Goal: Task Accomplishment & Management: Use online tool/utility

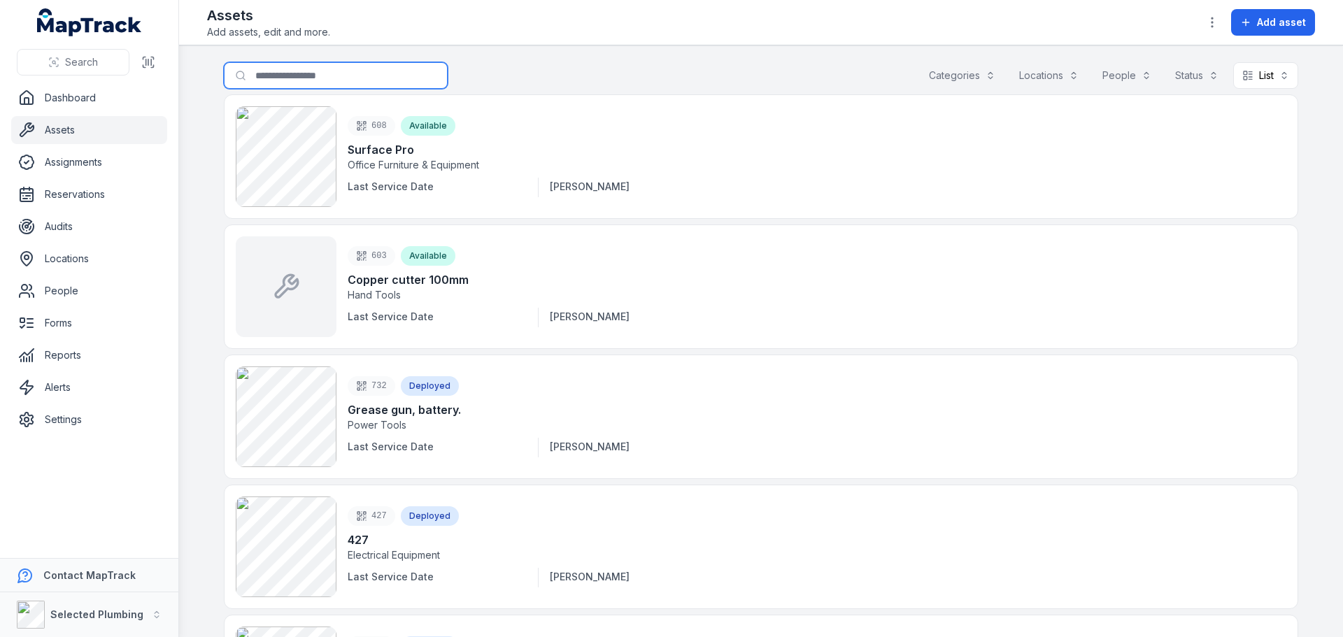
click at [341, 72] on input "Search for assets" at bounding box center [336, 75] width 224 height 27
type input "***"
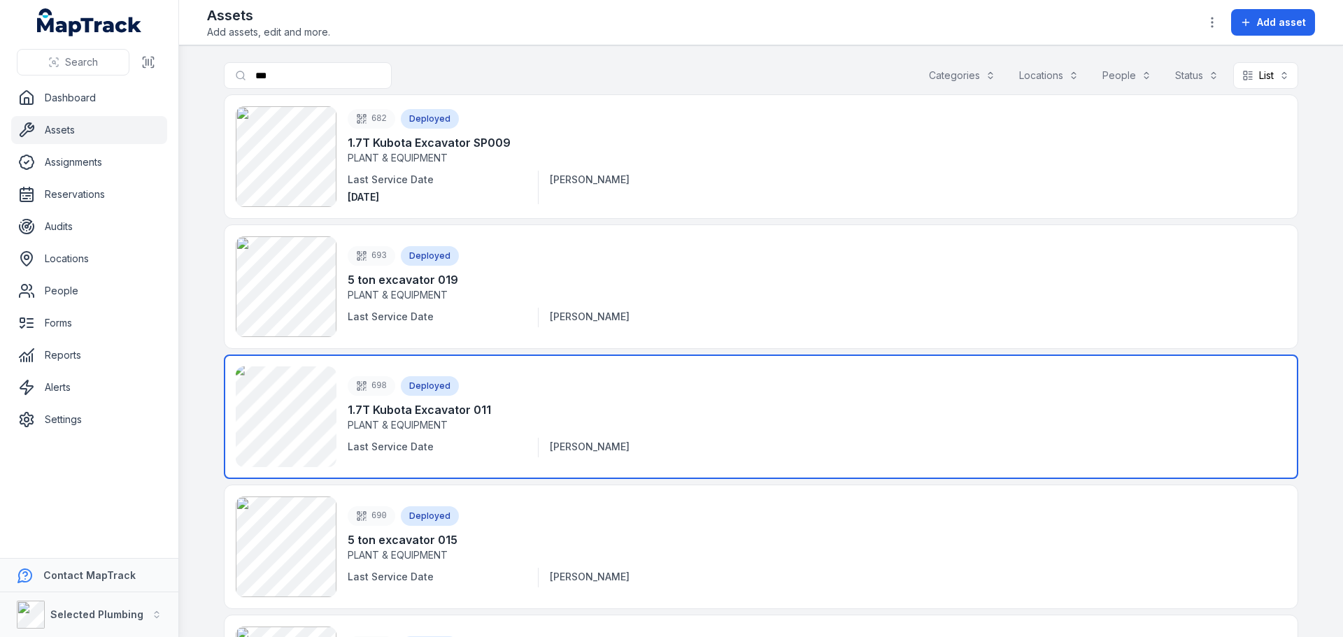
click at [276, 414] on link at bounding box center [761, 417] width 1075 height 125
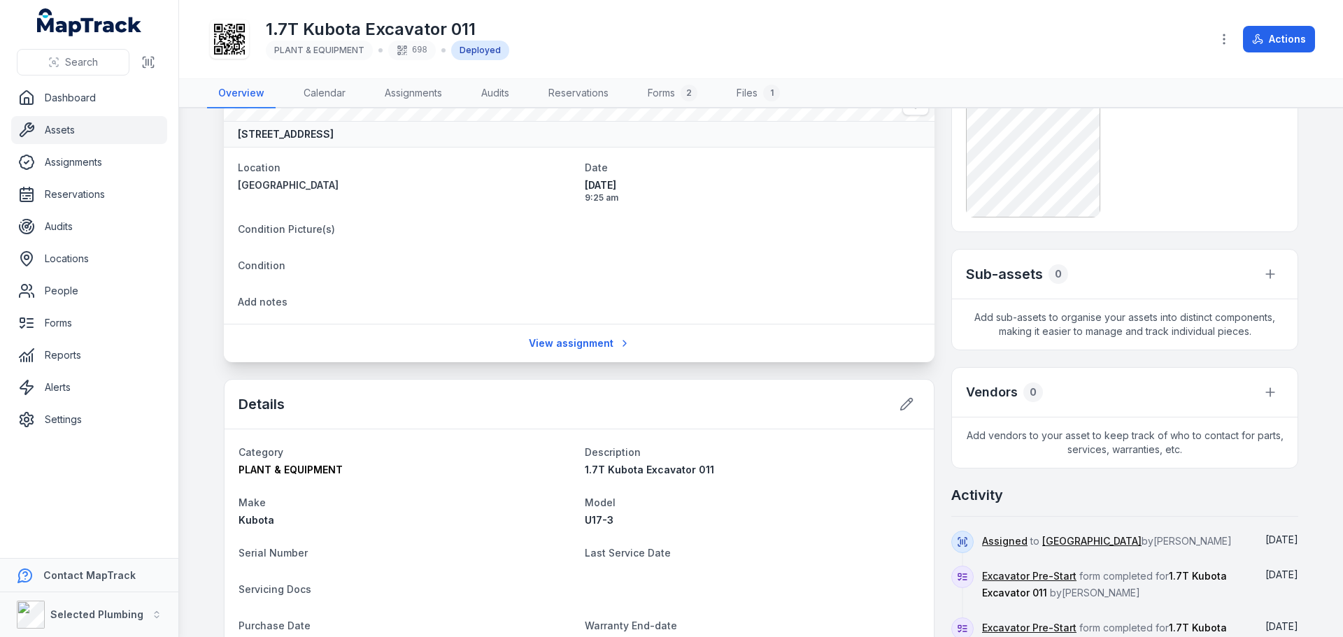
scroll to position [140, 0]
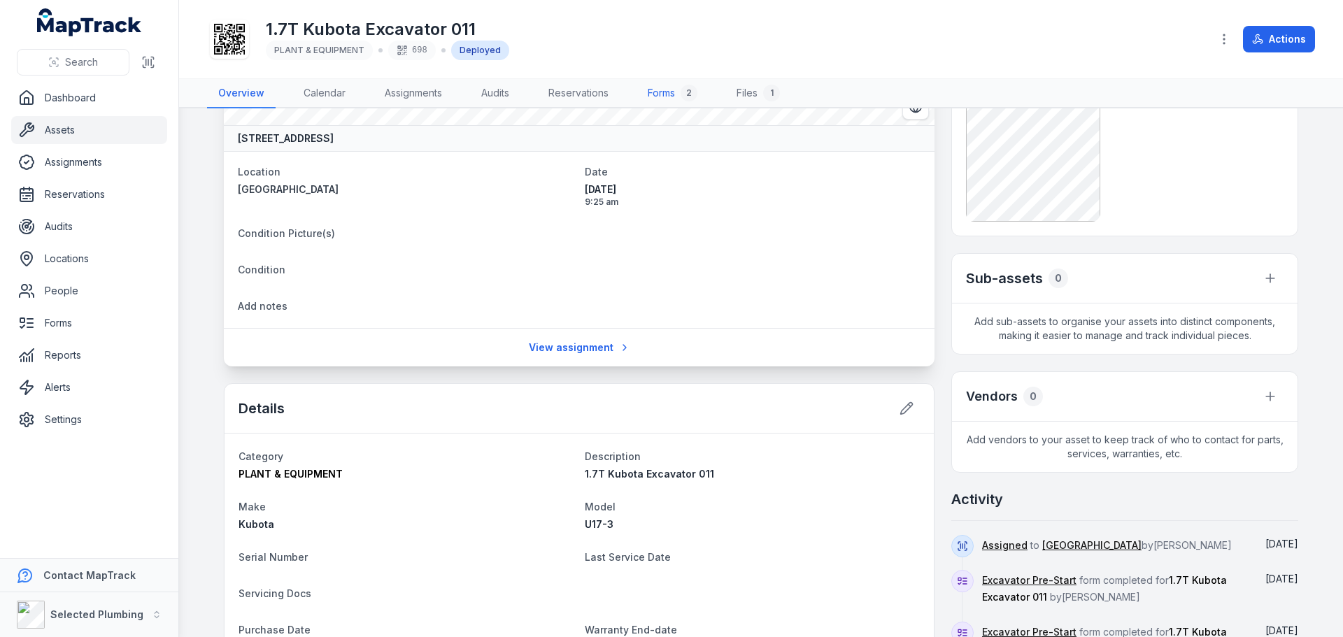
click at [661, 90] on link "Forms 2" at bounding box center [673, 93] width 72 height 29
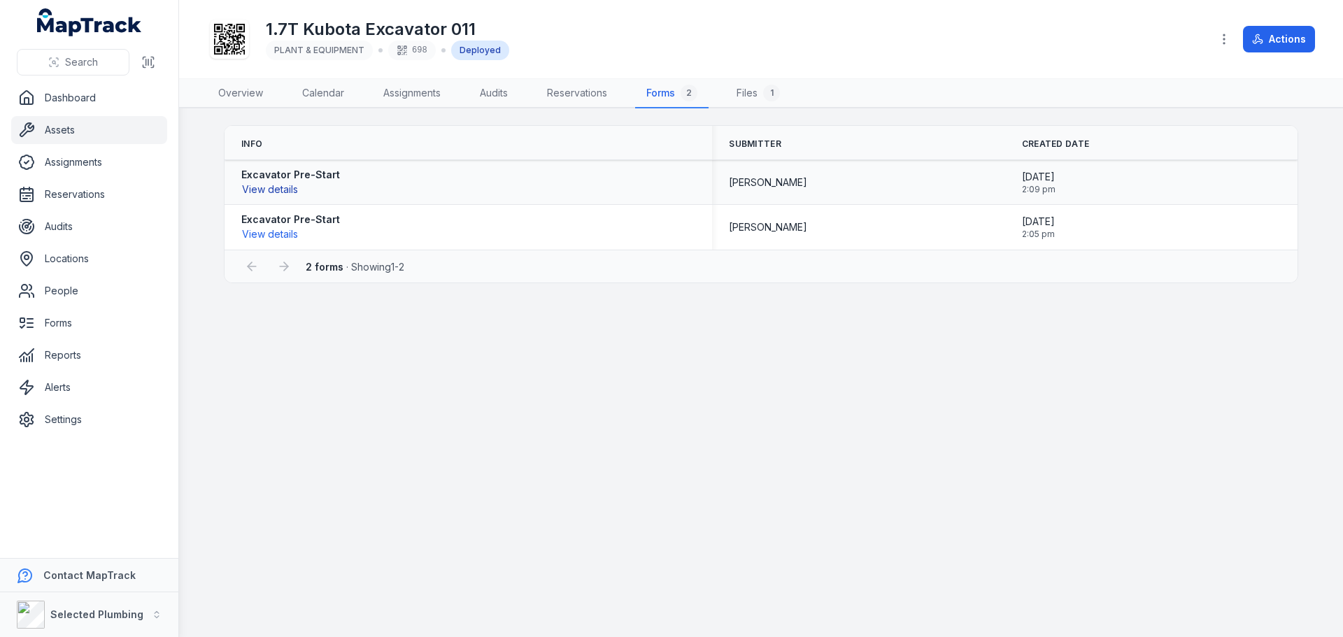
click at [274, 188] on button "View details" at bounding box center [269, 189] width 57 height 15
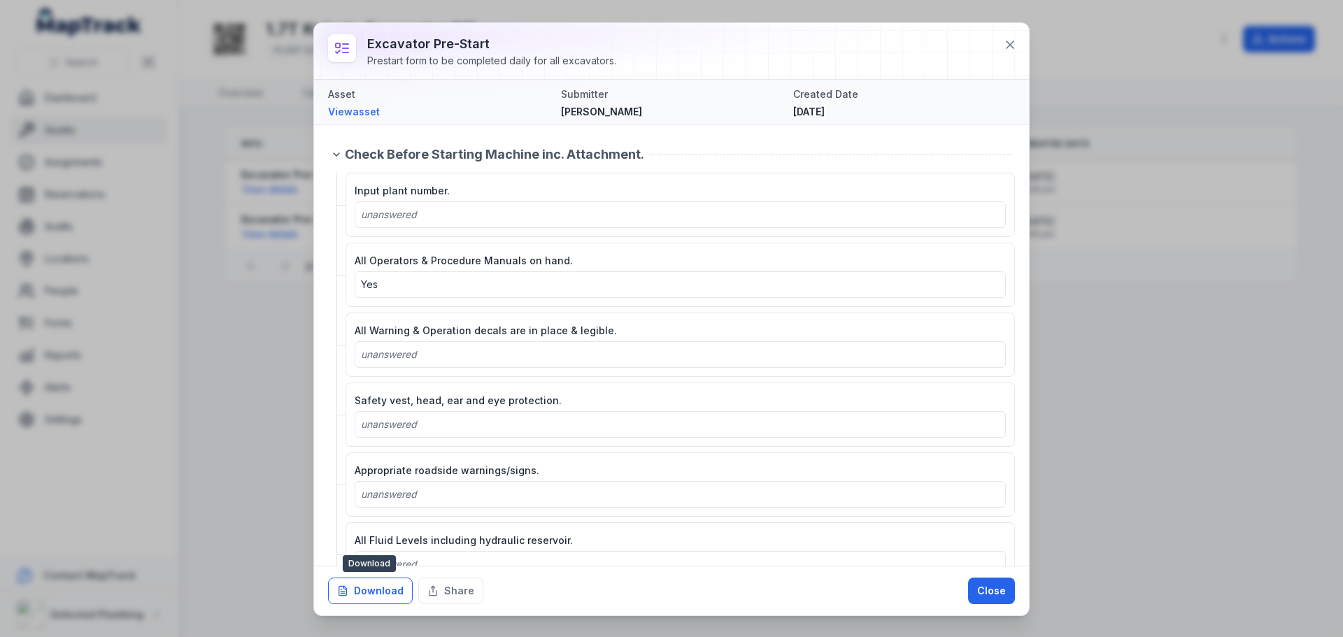
click at [388, 592] on button "Download" at bounding box center [370, 591] width 85 height 27
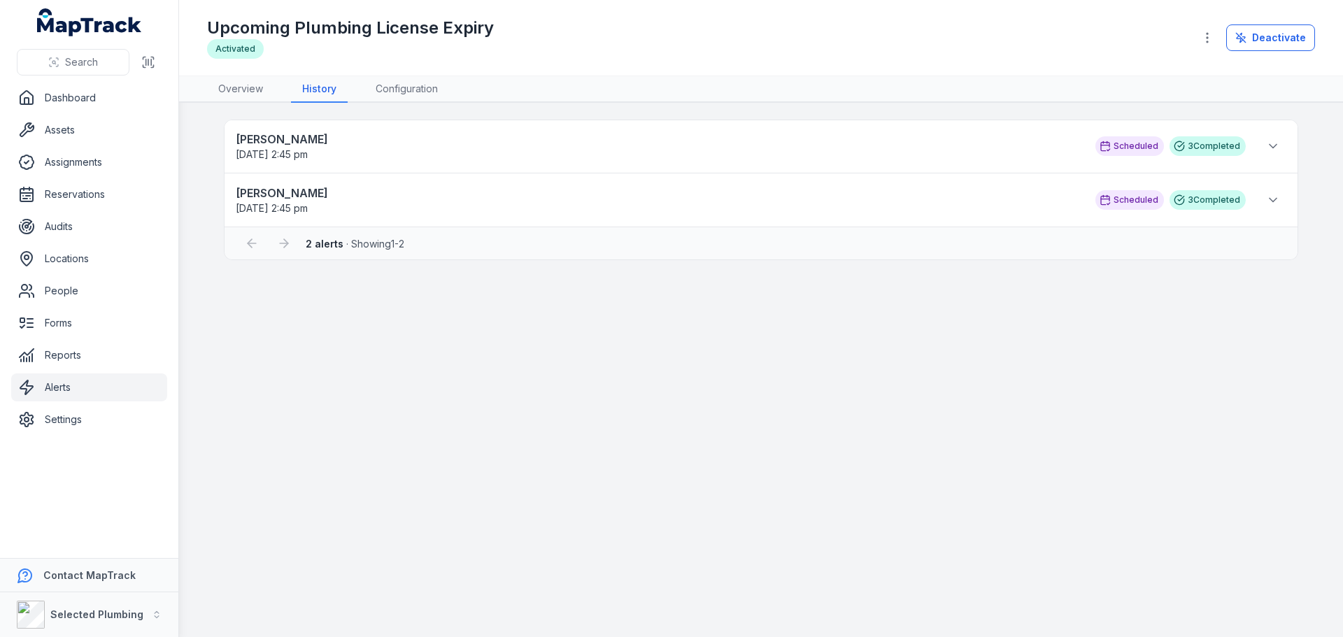
click at [666, 40] on div "Upcoming Plumbing License Expiry Activated" at bounding box center [695, 38] width 976 height 42
click at [1270, 200] on icon at bounding box center [1273, 200] width 14 height 14
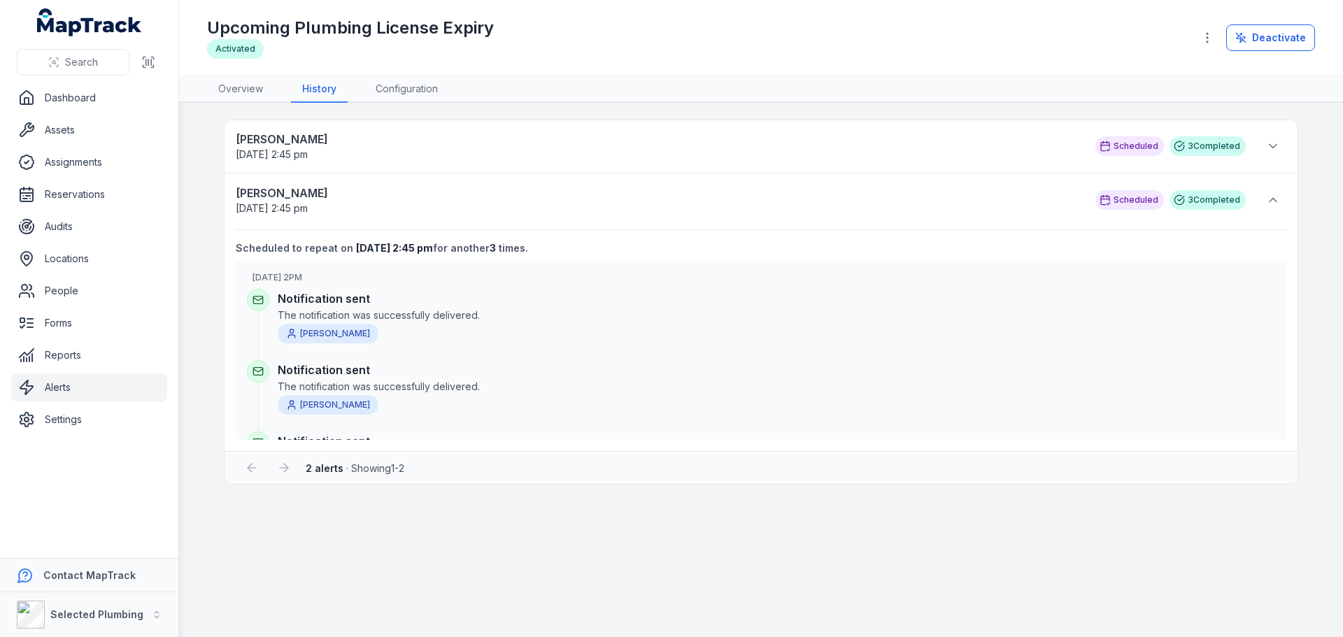
click at [1119, 143] on div "Scheduled" at bounding box center [1130, 146] width 69 height 20
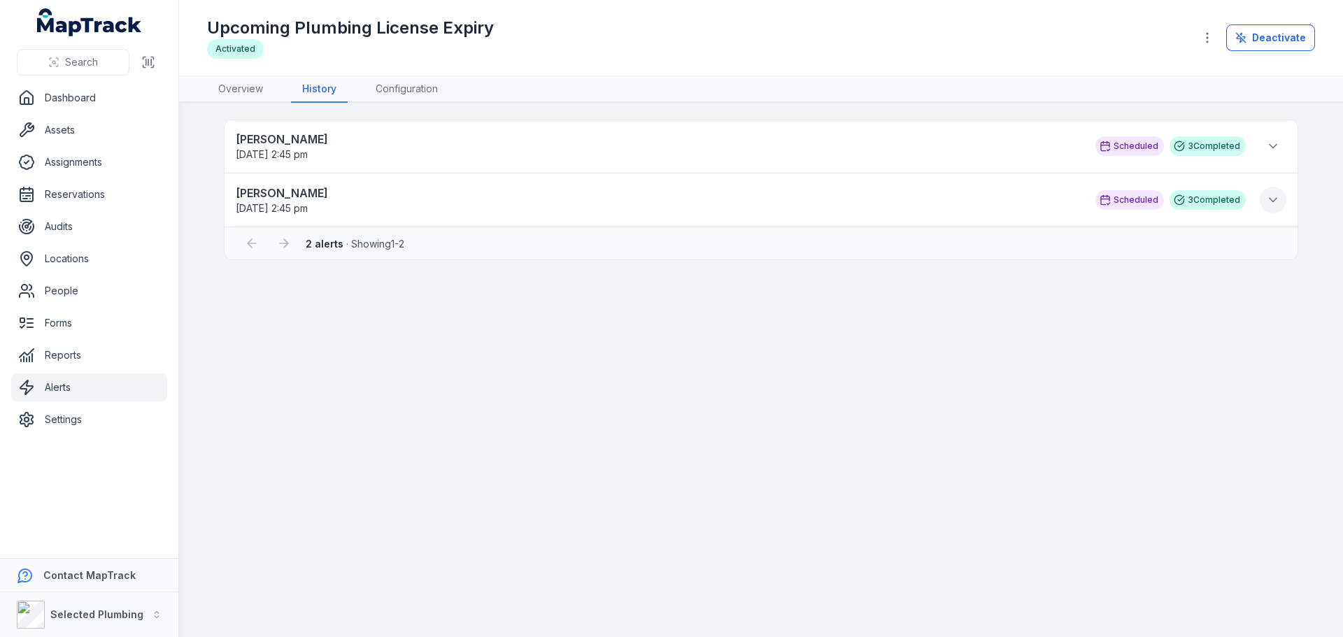
click at [1276, 204] on icon at bounding box center [1273, 200] width 14 height 14
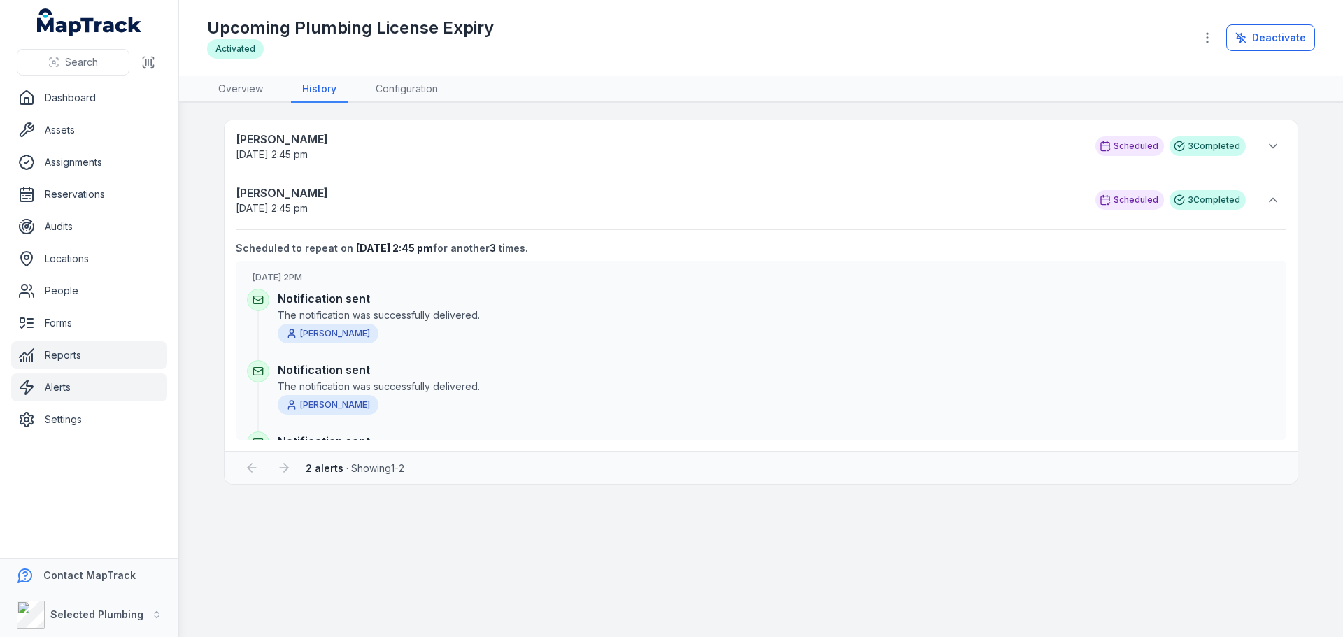
click at [76, 356] on link "Reports" at bounding box center [89, 355] width 156 height 28
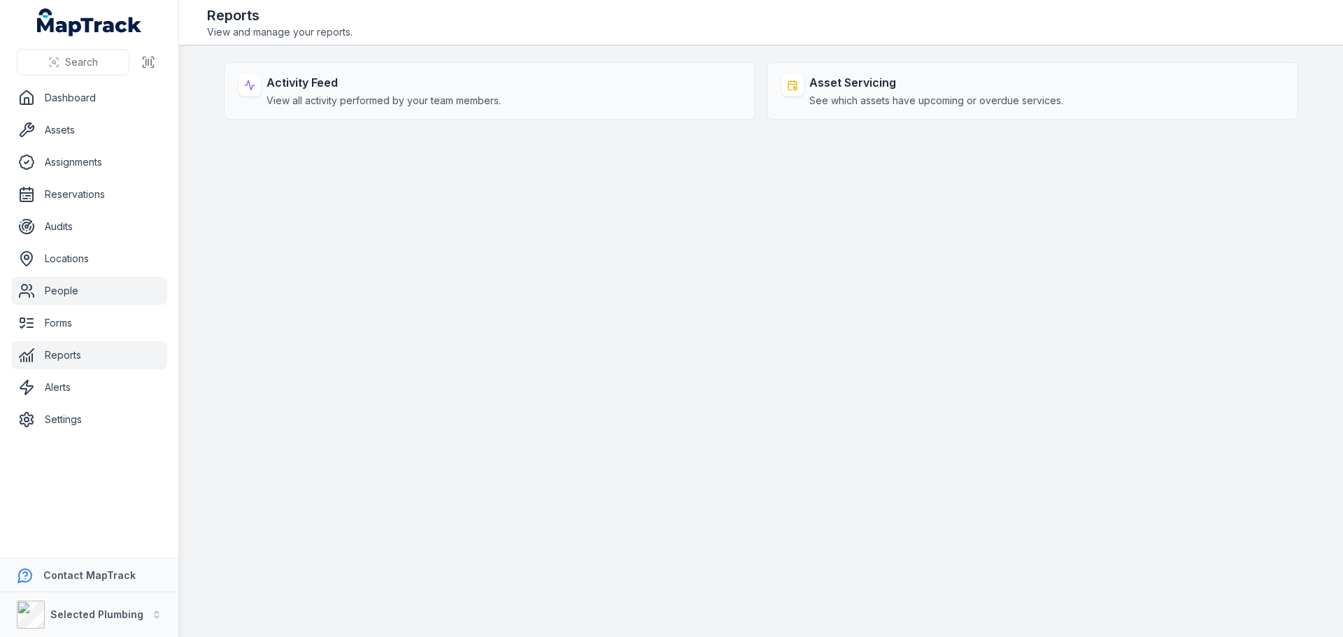
click at [83, 290] on link "People" at bounding box center [89, 291] width 156 height 28
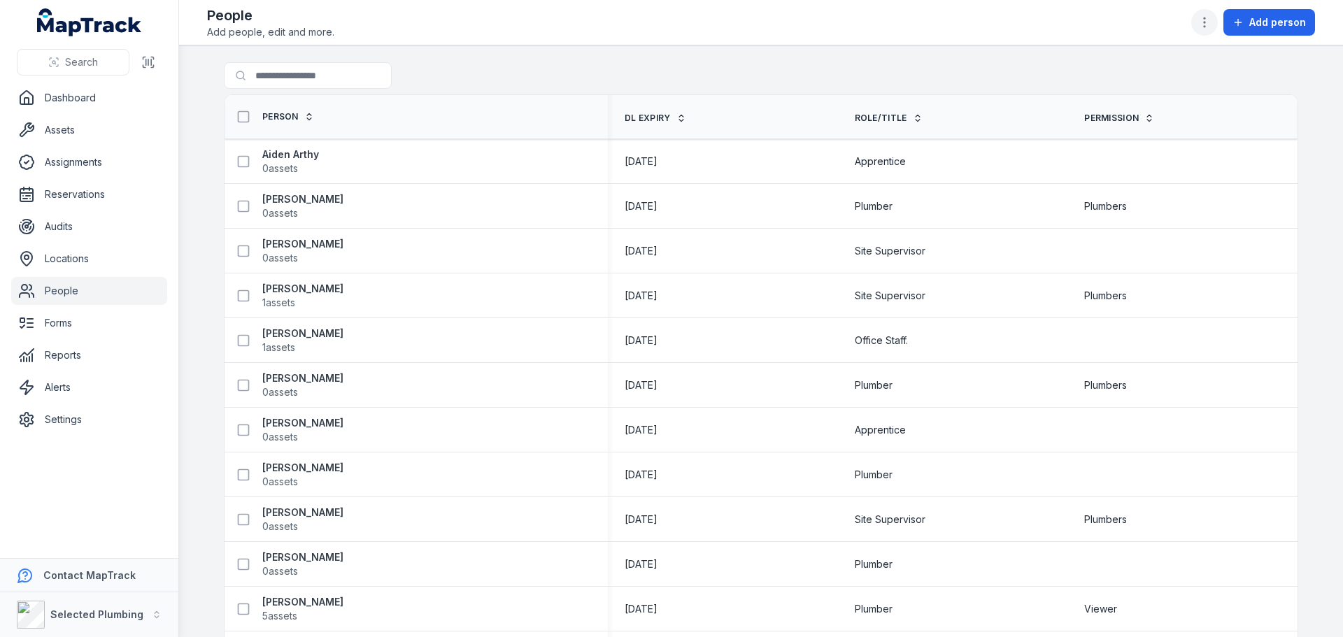
click at [1203, 21] on icon "button" at bounding box center [1205, 22] width 14 height 14
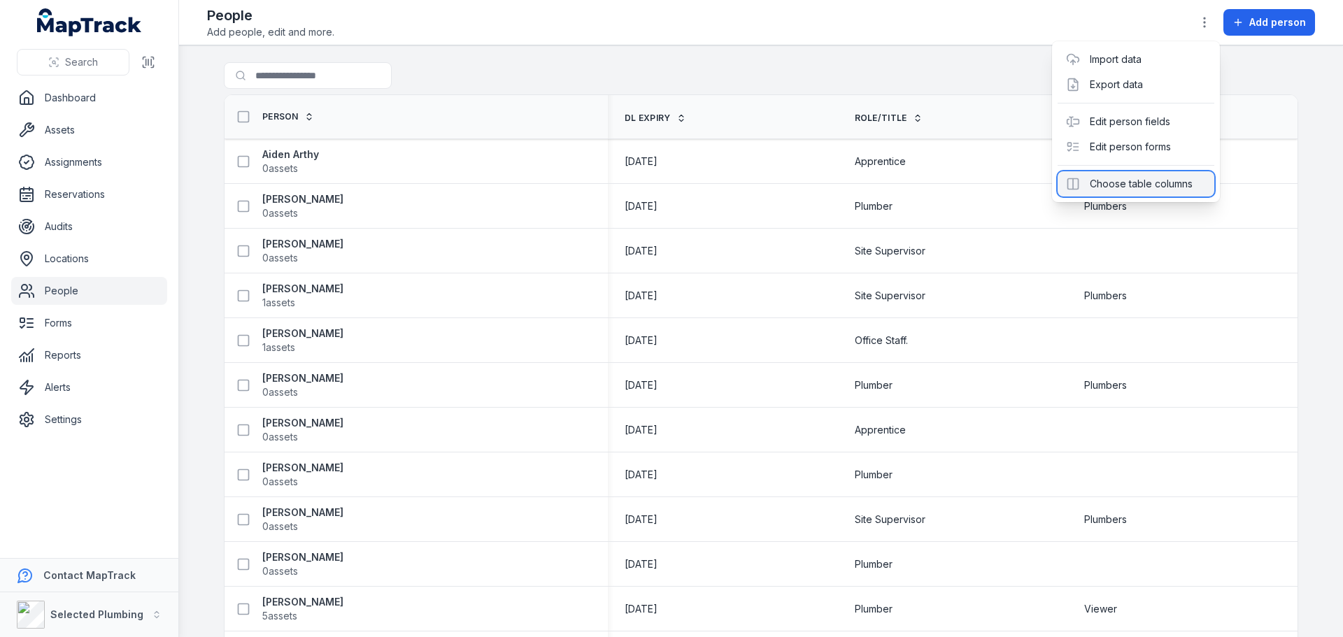
click at [1137, 183] on div "Choose table columns" at bounding box center [1136, 183] width 157 height 25
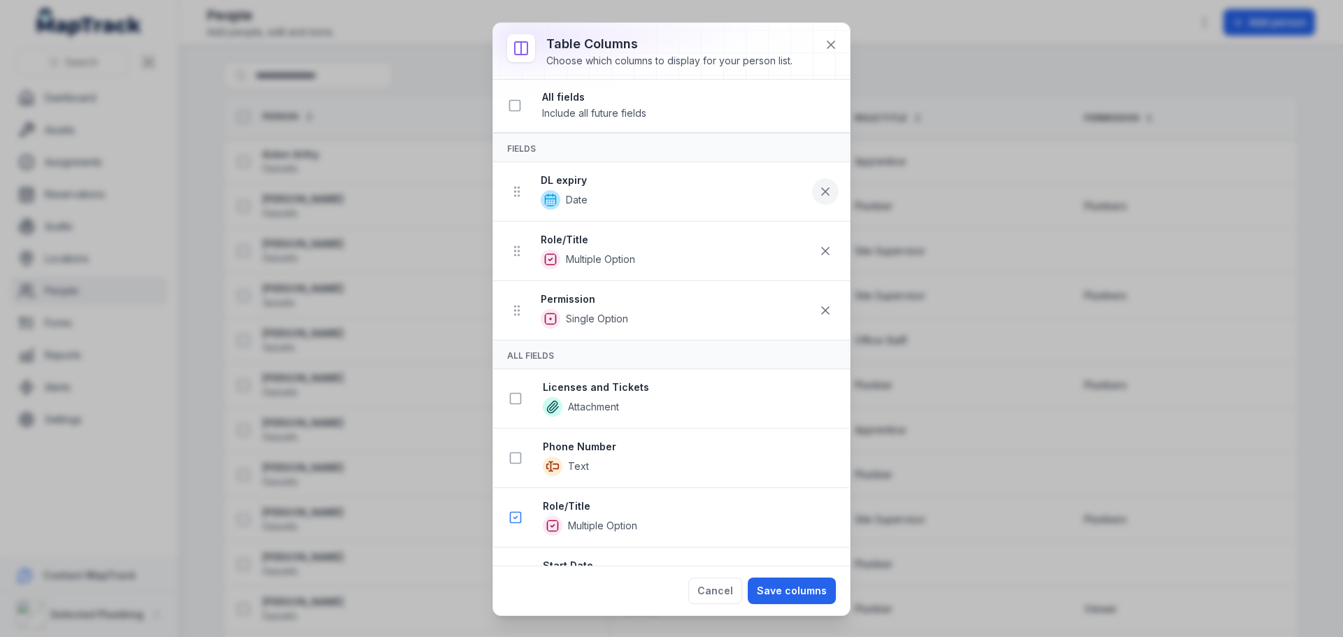
click at [822, 192] on icon at bounding box center [825, 191] width 7 height 7
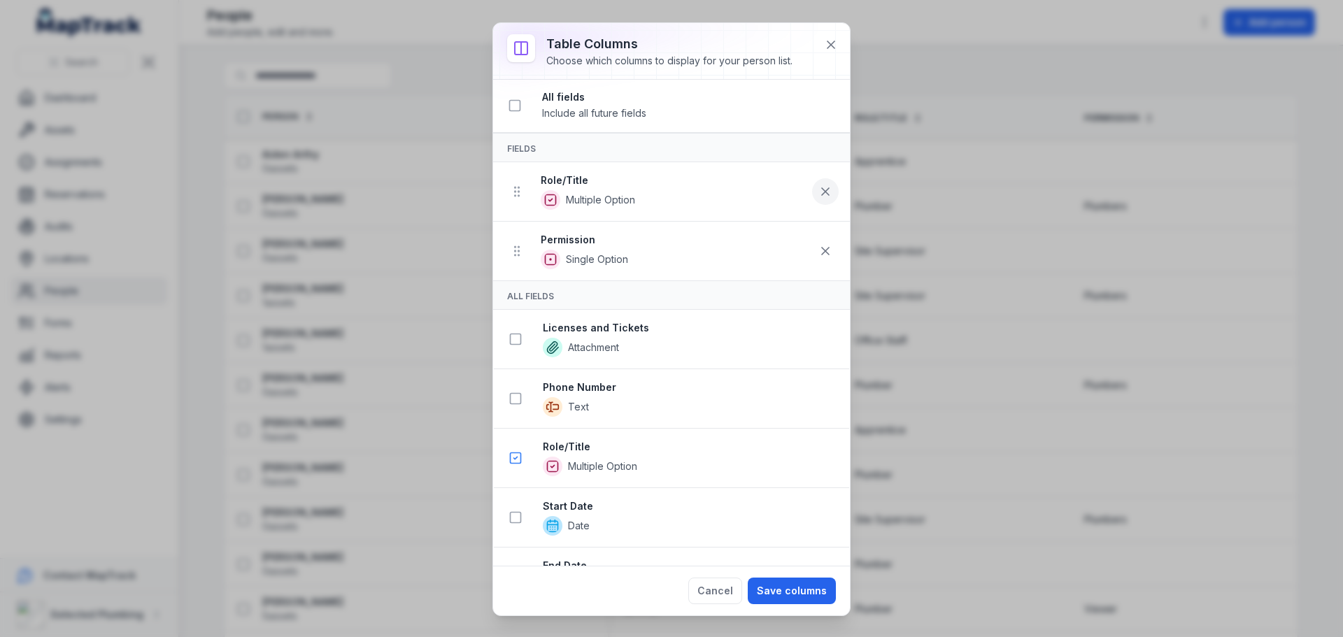
click at [819, 188] on icon at bounding box center [826, 192] width 14 height 14
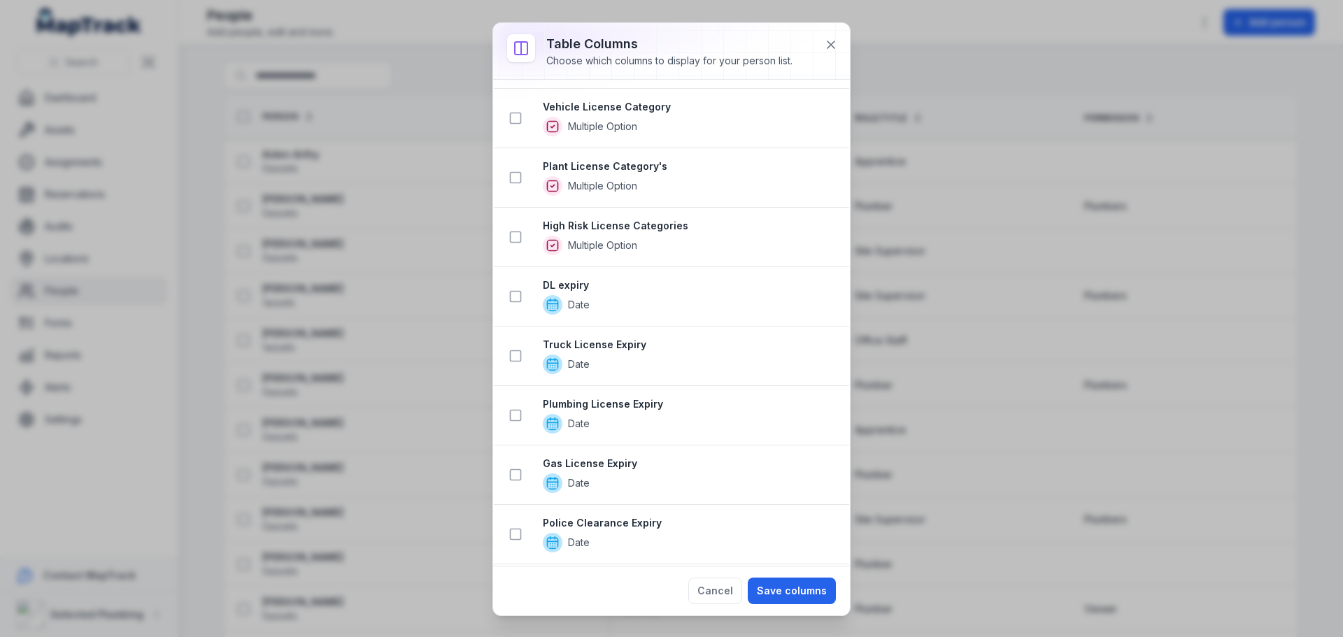
scroll to position [420, 0]
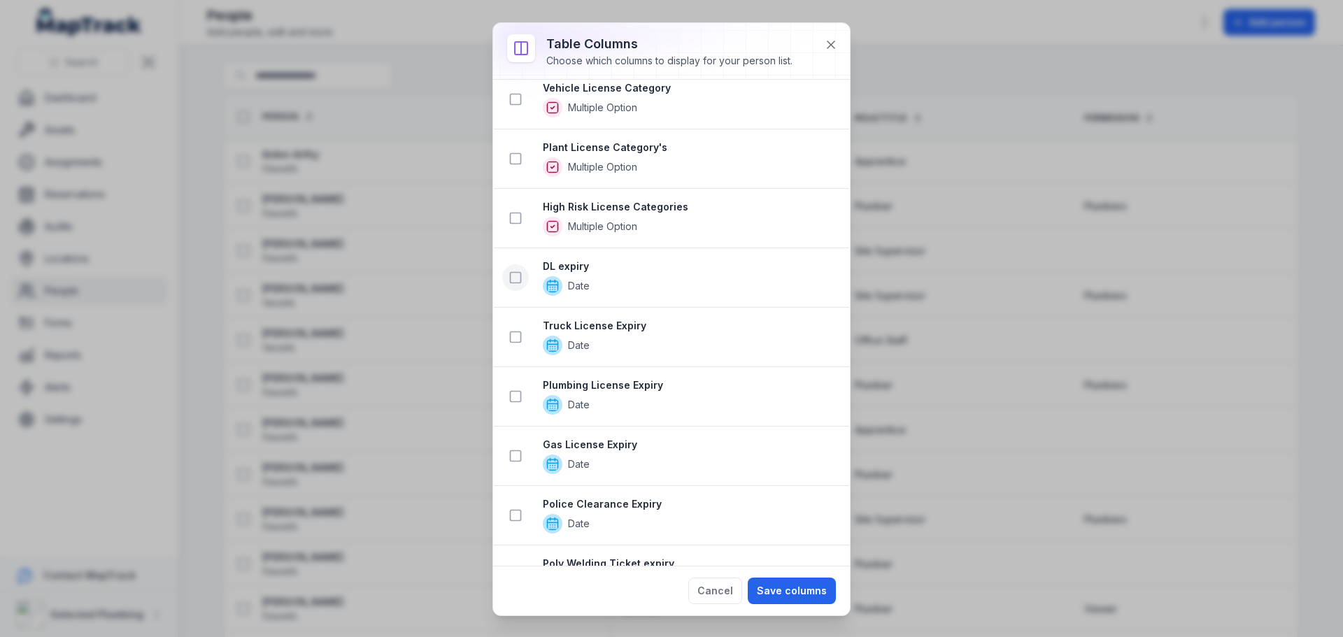
click at [511, 281] on icon at bounding box center [516, 278] width 14 height 14
click at [512, 340] on icon at bounding box center [516, 337] width 14 height 14
click at [511, 400] on icon at bounding box center [516, 397] width 14 height 14
click at [511, 455] on icon at bounding box center [516, 456] width 14 height 14
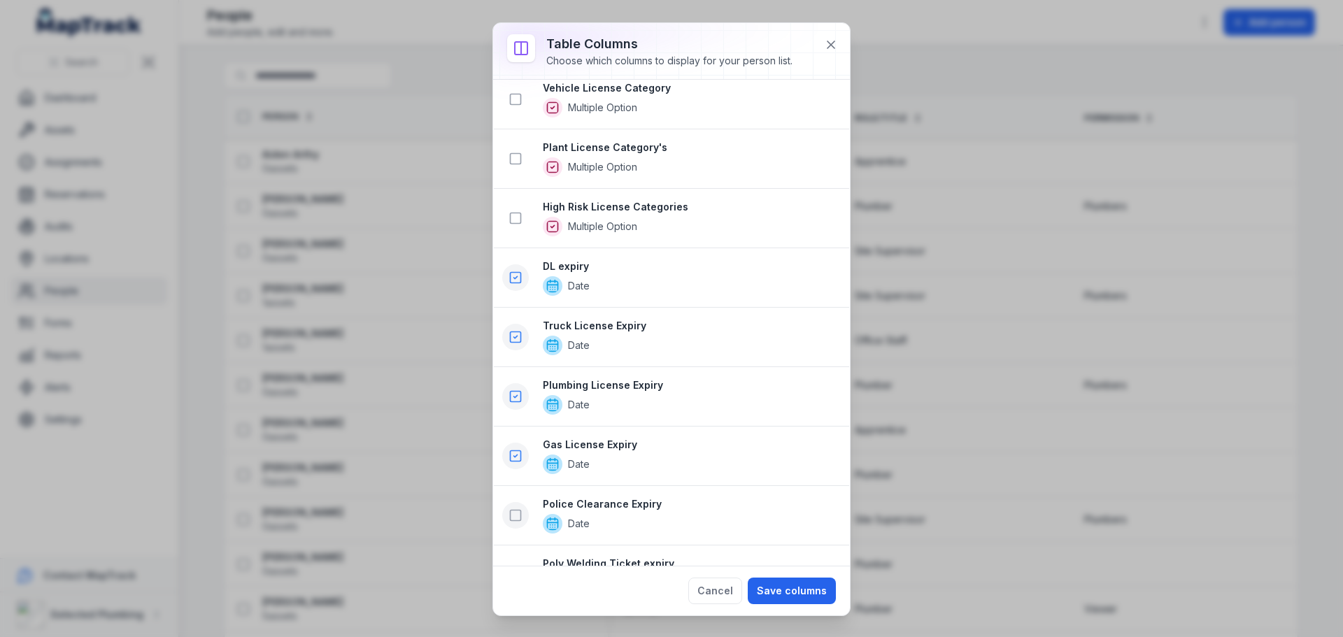
click at [517, 518] on icon at bounding box center [516, 516] width 14 height 14
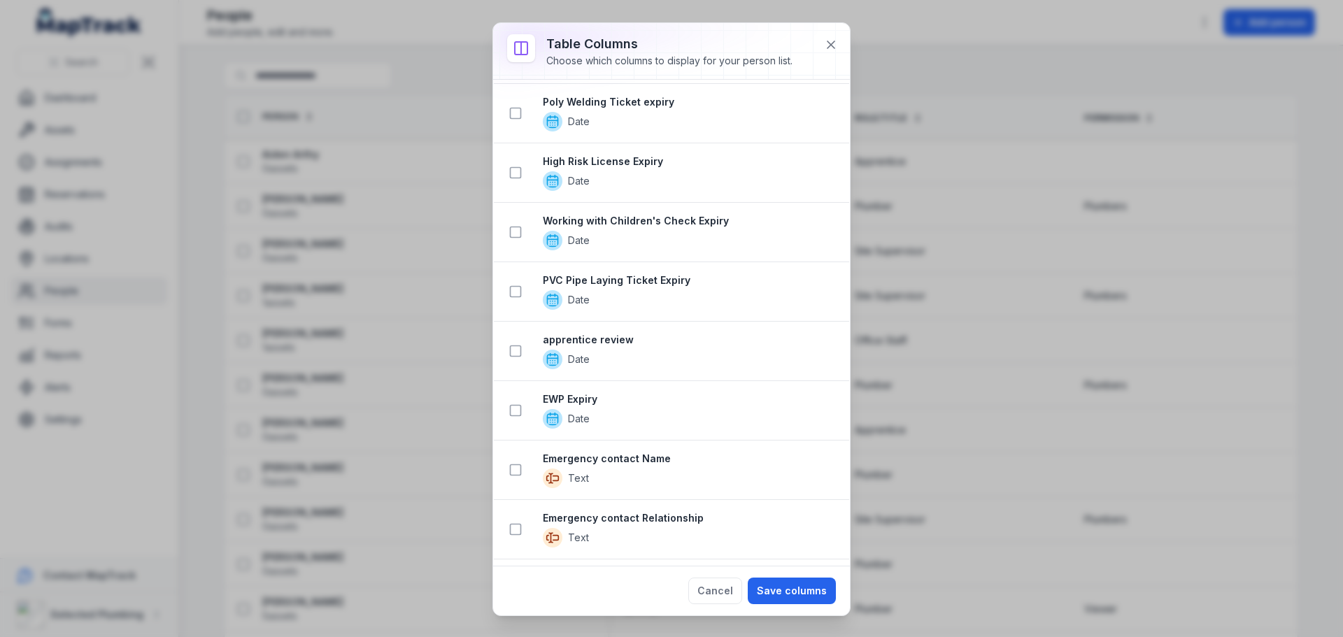
scroll to position [1096, 0]
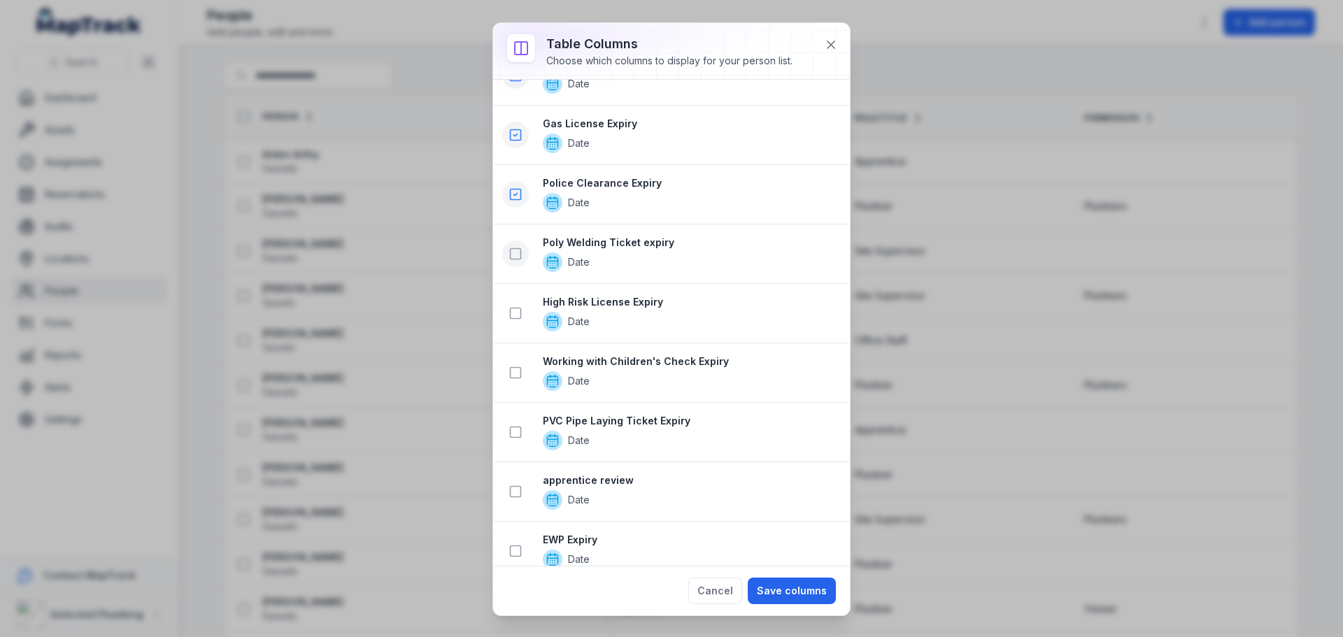
click at [516, 260] on icon at bounding box center [516, 254] width 14 height 14
click at [523, 309] on button at bounding box center [515, 313] width 27 height 27
click at [519, 369] on icon at bounding box center [516, 373] width 14 height 14
click at [513, 431] on icon at bounding box center [516, 432] width 14 height 14
click at [517, 489] on icon at bounding box center [516, 492] width 14 height 14
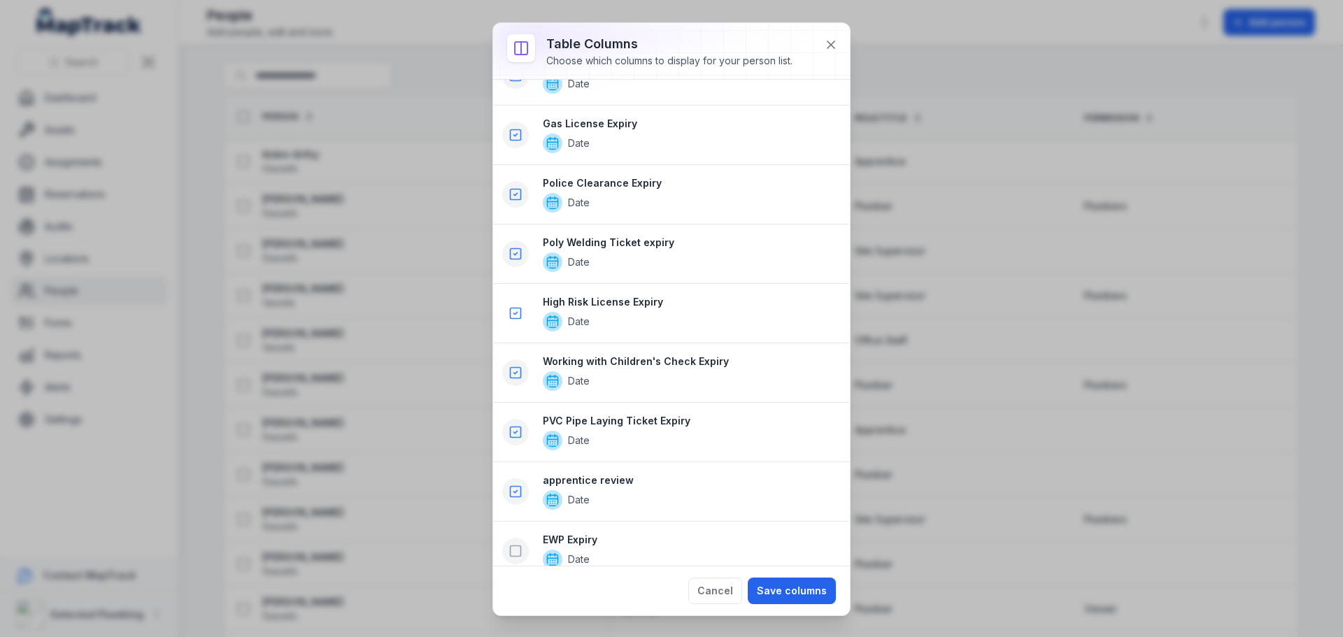
drag, startPoint x: 512, startPoint y: 551, endPoint x: 637, endPoint y: 558, distance: 125.4
click at [513, 551] on icon at bounding box center [516, 551] width 14 height 14
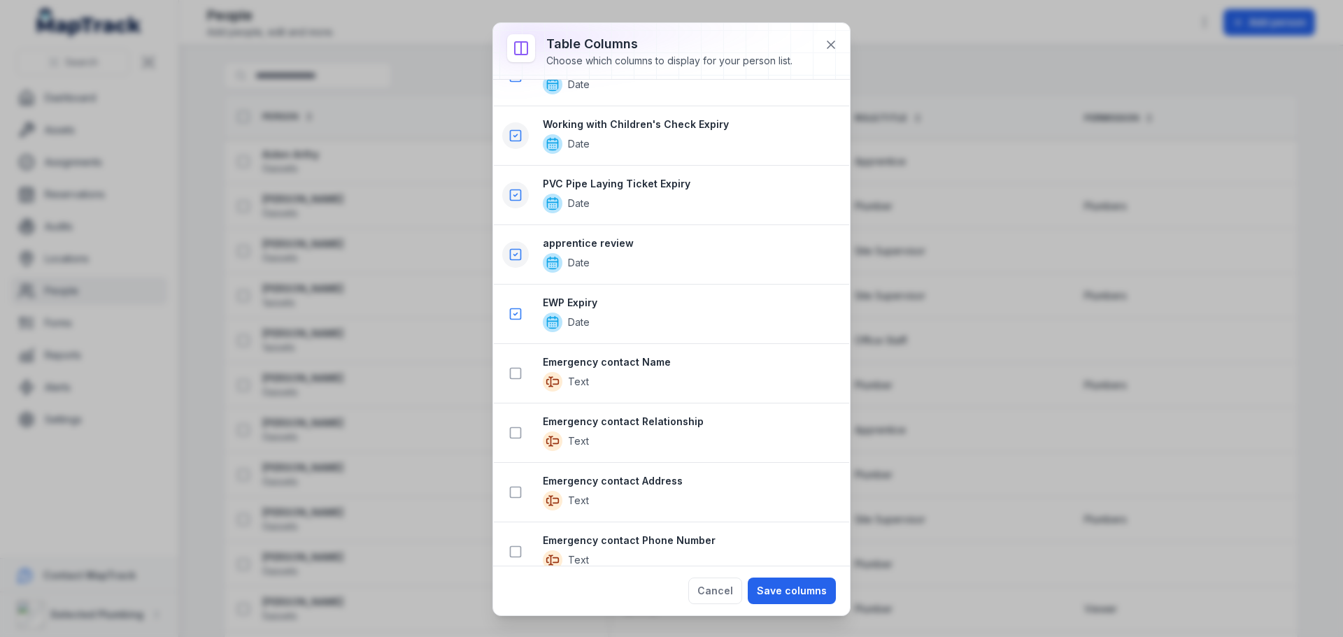
scroll to position [1730, 0]
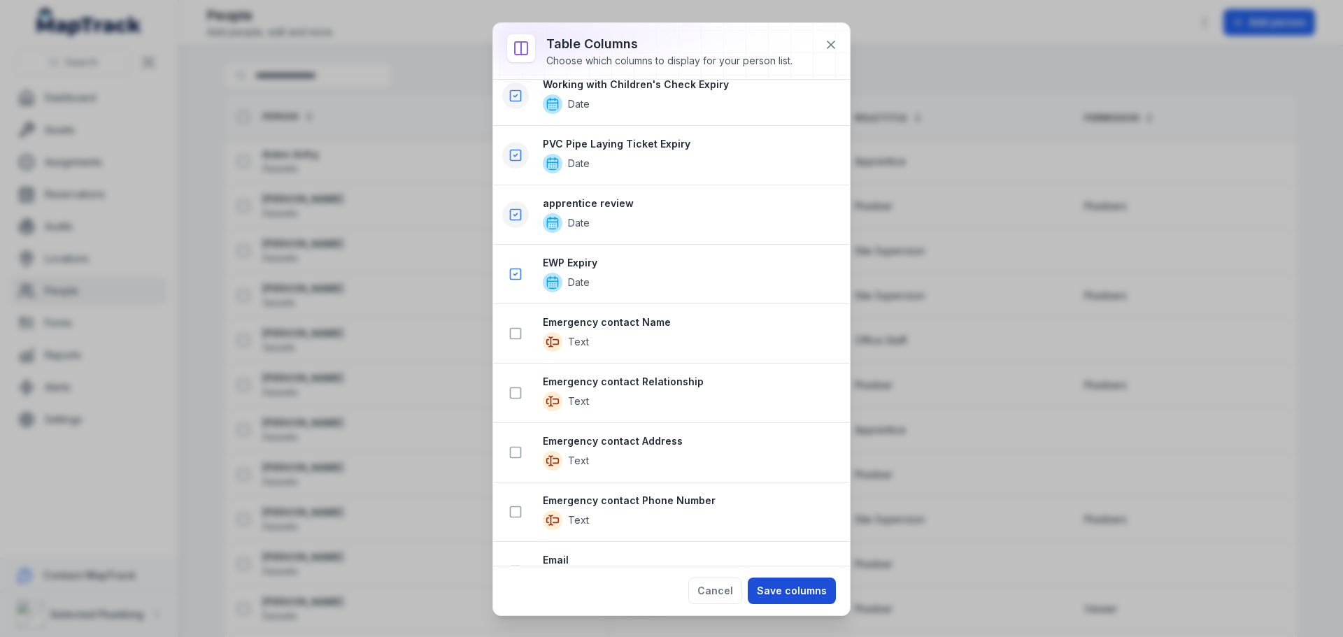
click at [795, 588] on button "Save columns" at bounding box center [792, 591] width 88 height 27
